Goal: Check status: Check status

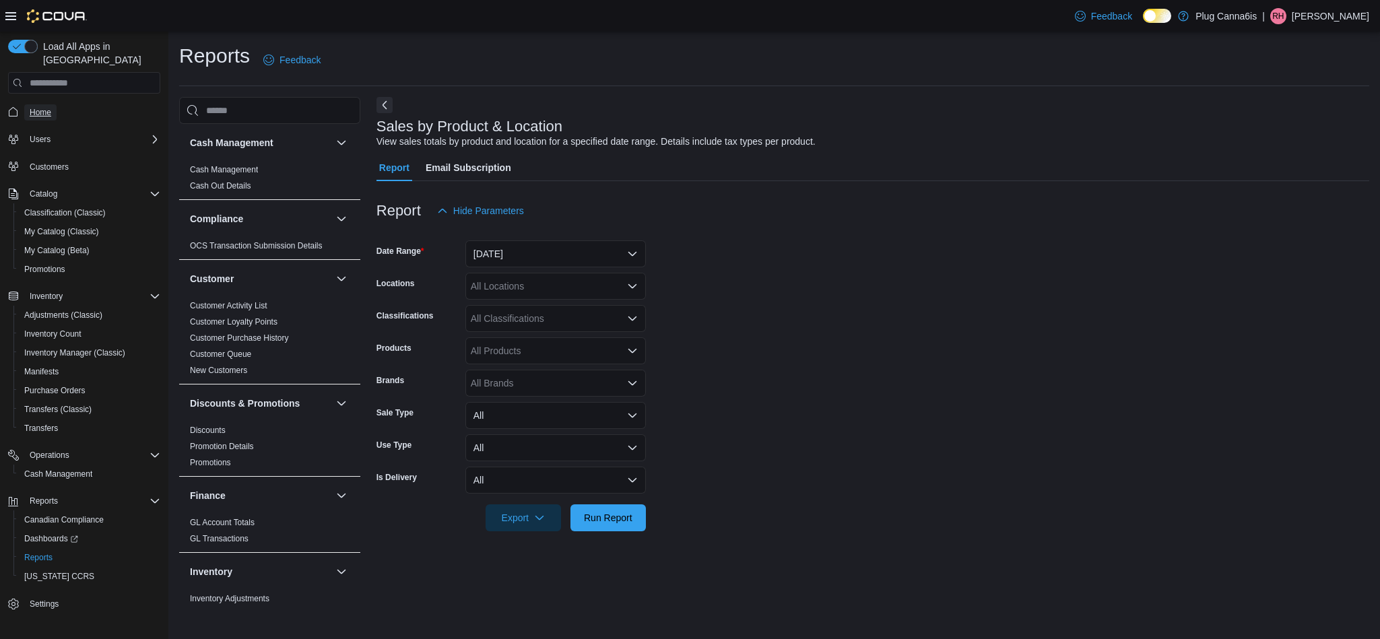
click at [37, 107] on span "Home" at bounding box center [41, 112] width 22 height 11
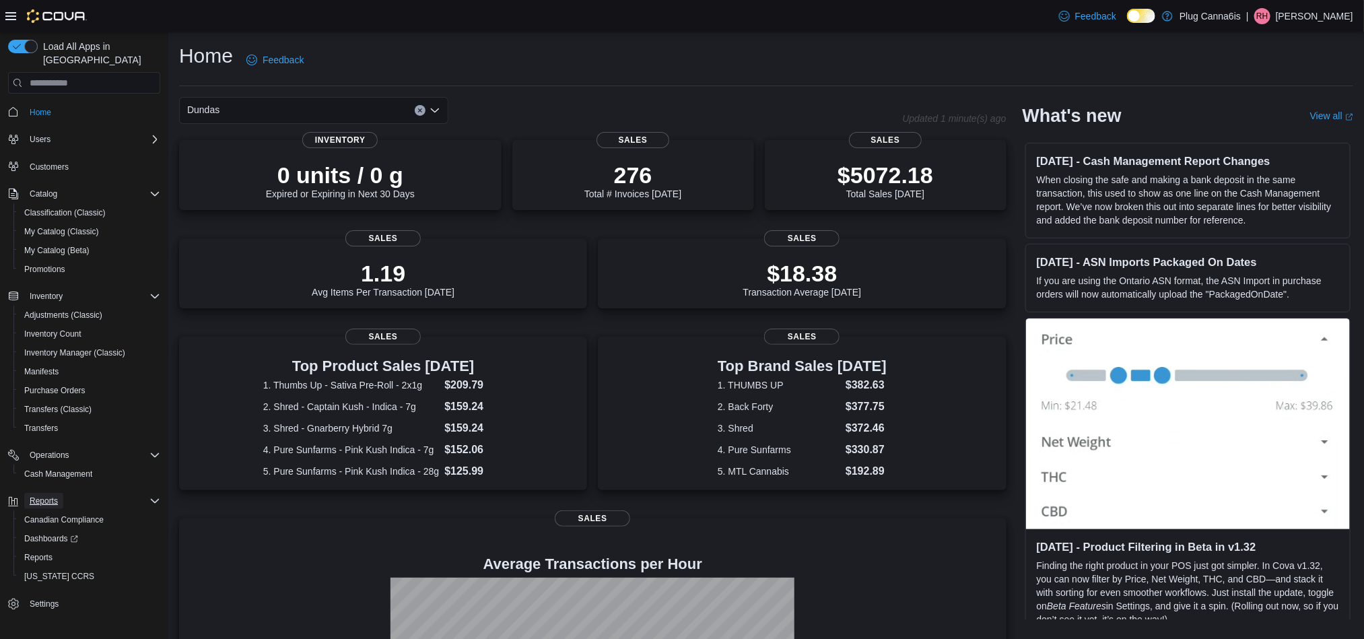
click at [49, 496] on span "Reports" at bounding box center [44, 501] width 28 height 11
click at [39, 496] on span "Reports" at bounding box center [44, 501] width 28 height 11
click at [40, 549] on span "Reports" at bounding box center [38, 557] width 28 height 16
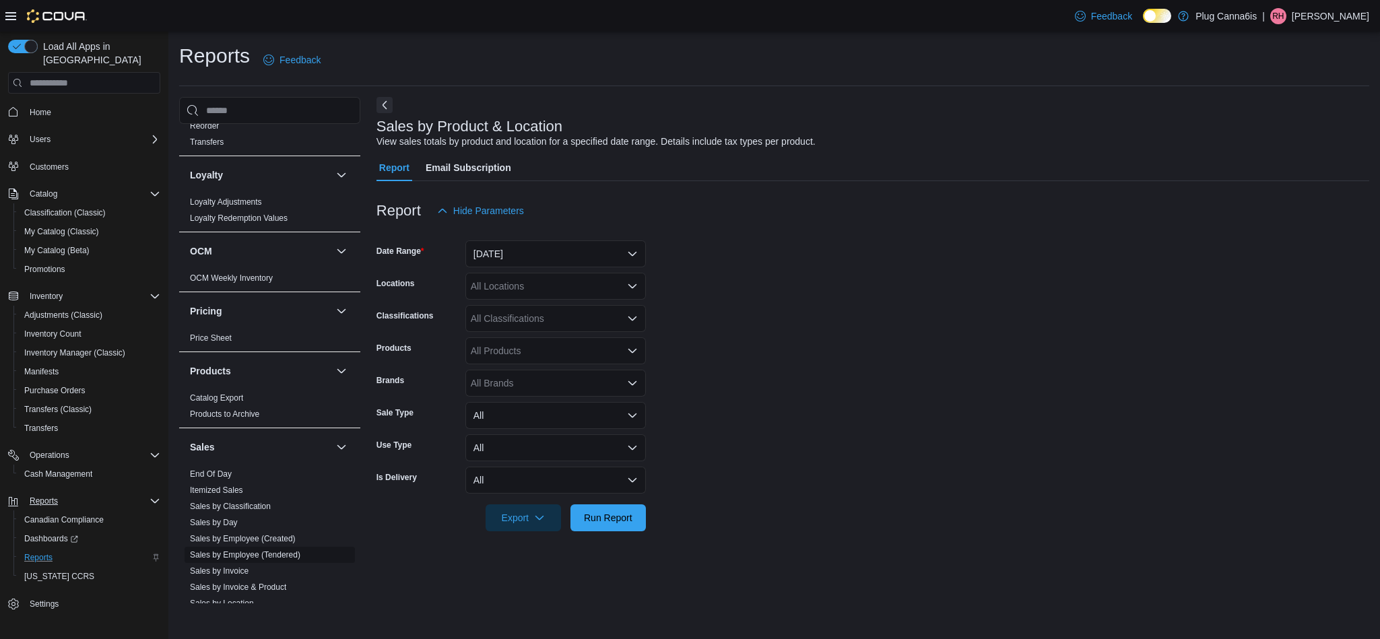
scroll to position [707, 0]
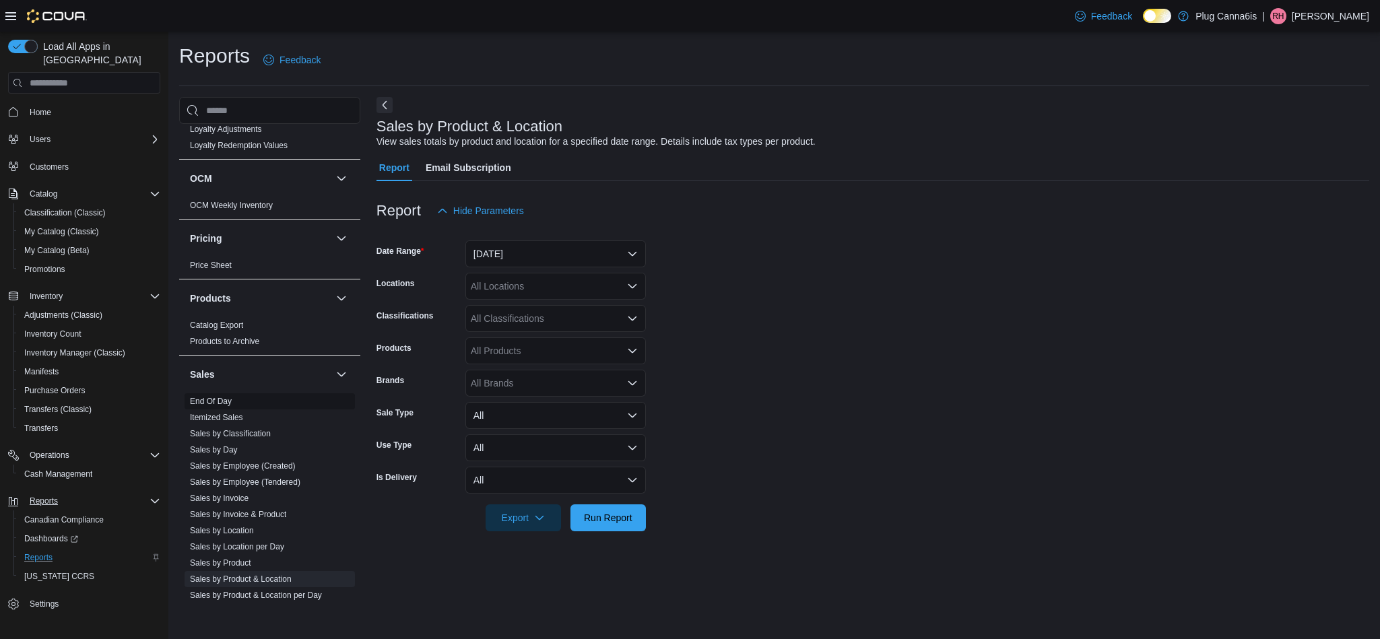
click at [214, 405] on link "End Of Day" at bounding box center [211, 401] width 42 height 9
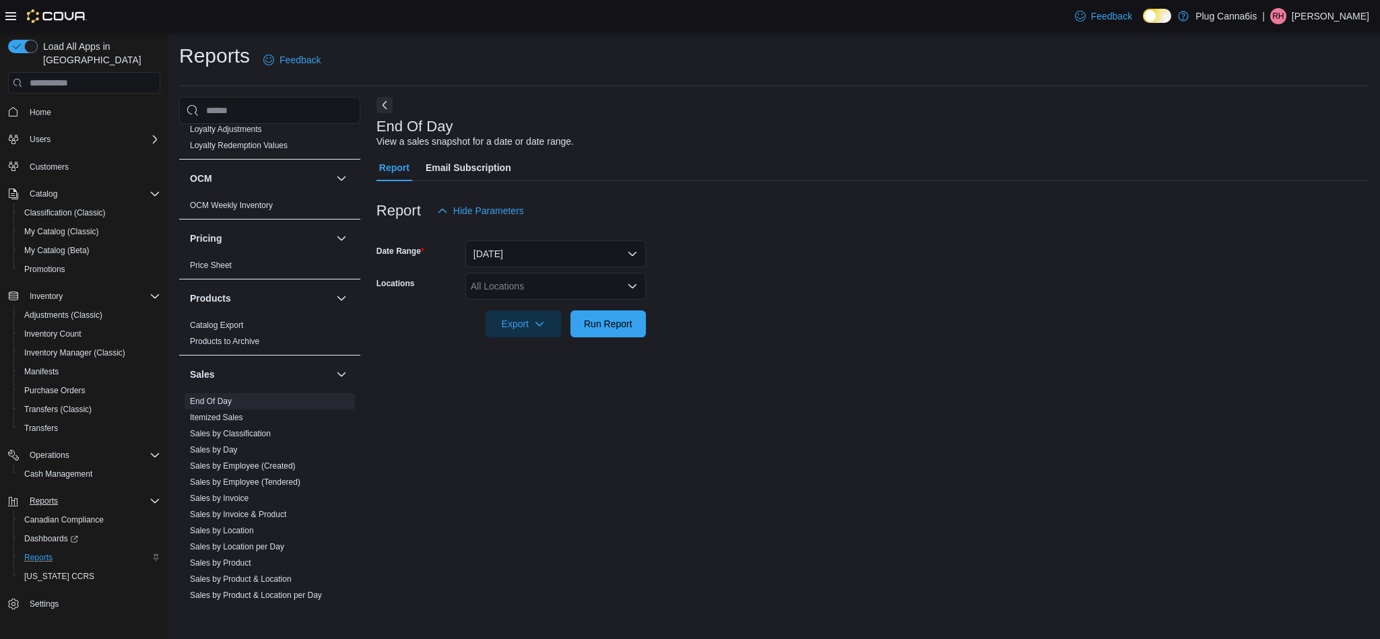
click at [635, 290] on icon "Open list of options" at bounding box center [632, 286] width 11 height 11
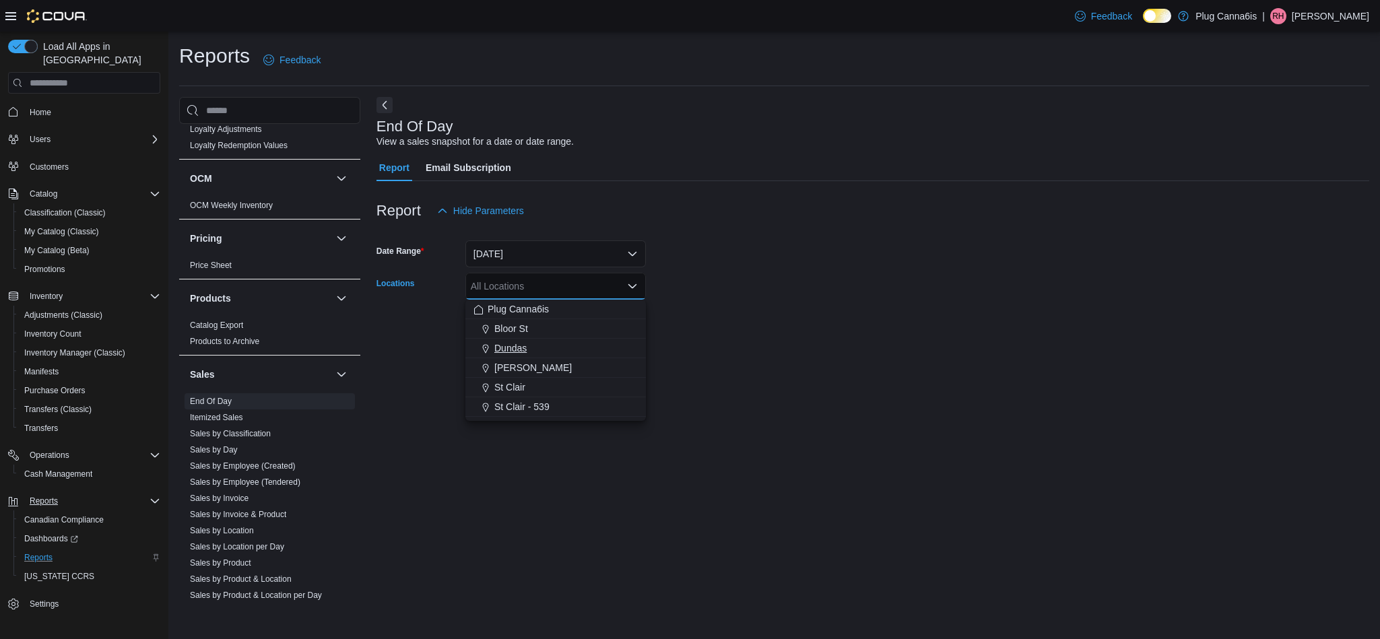
click at [514, 347] on span "Dundas" at bounding box center [510, 347] width 32 height 13
click at [785, 273] on form "Date Range [DATE] Locations Dundas Combo box. Selected. [GEOGRAPHIC_DATA]. Pres…" at bounding box center [872, 280] width 993 height 113
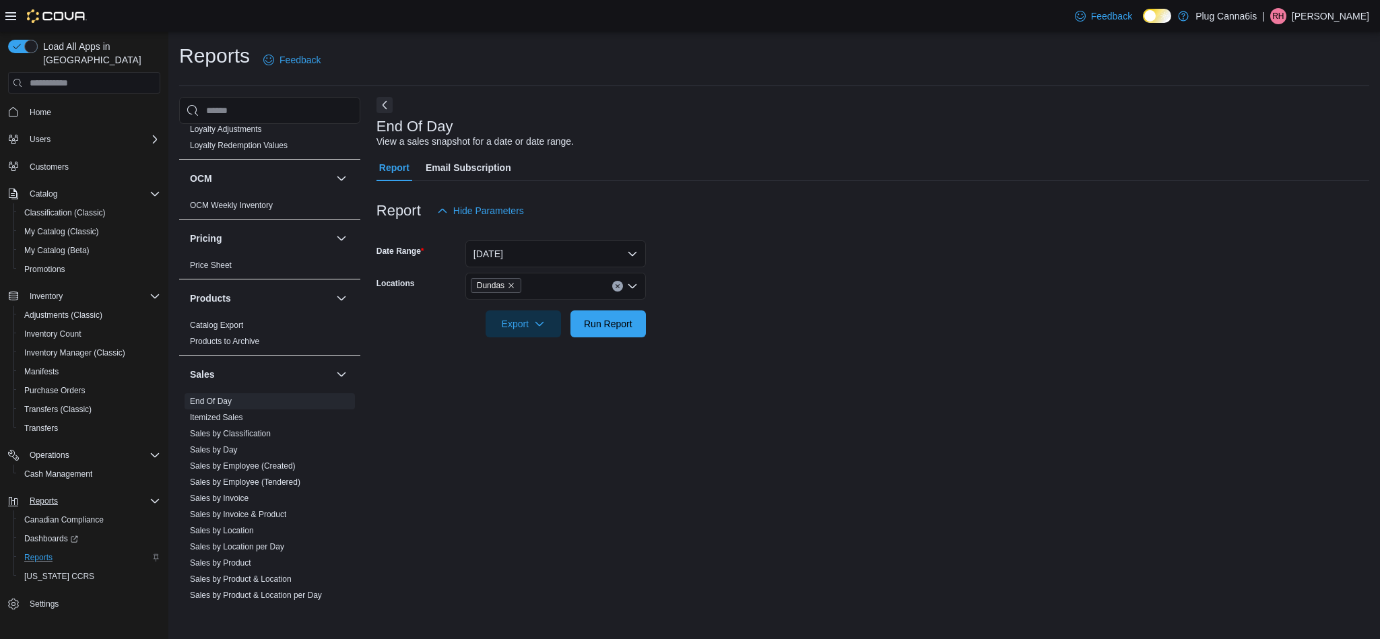
click at [739, 349] on div at bounding box center [872, 345] width 993 height 16
